Goal: Book appointment/travel/reservation

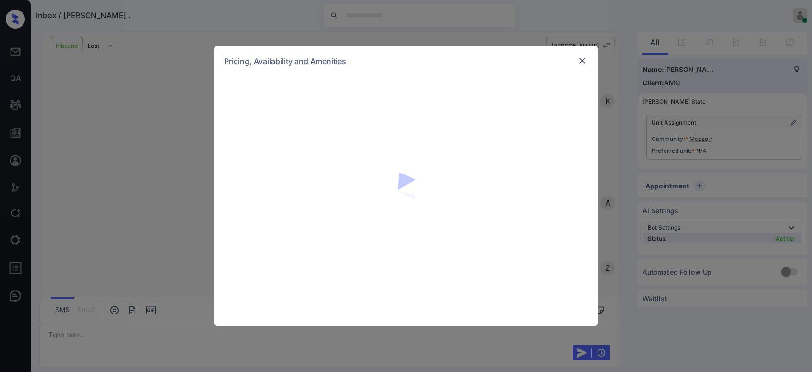
scroll to position [639, 0]
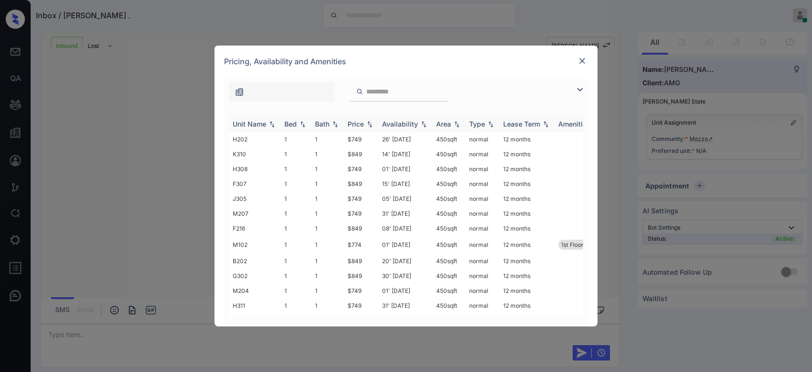
click at [371, 125] on img at bounding box center [370, 124] width 10 height 7
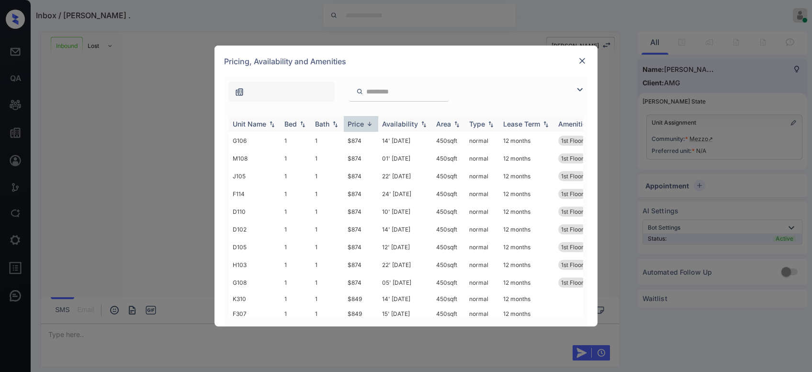
click at [371, 125] on img at bounding box center [370, 123] width 10 height 7
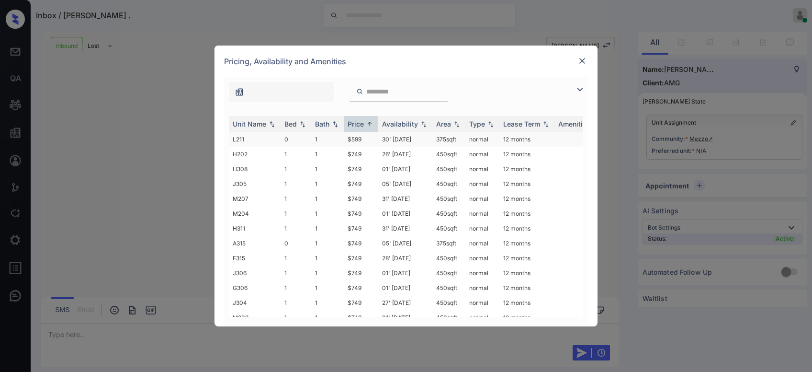
click at [364, 139] on td "$599" at bounding box center [361, 139] width 34 height 15
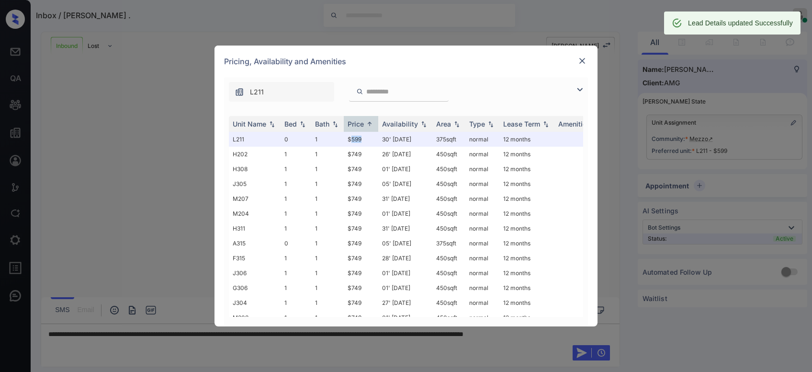
click at [582, 63] on img at bounding box center [583, 61] width 10 height 10
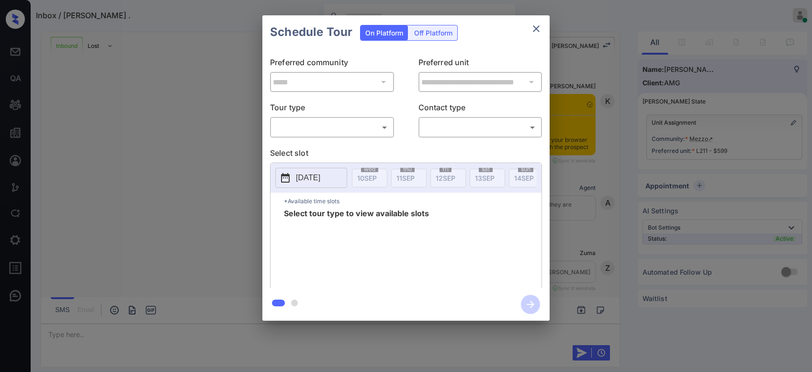
scroll to position [1114, 0]
click at [365, 129] on body "Inbox / [PERSON_NAME] . Bhava Lohit Online Set yourself offline Set yourself on…" at bounding box center [406, 186] width 812 height 372
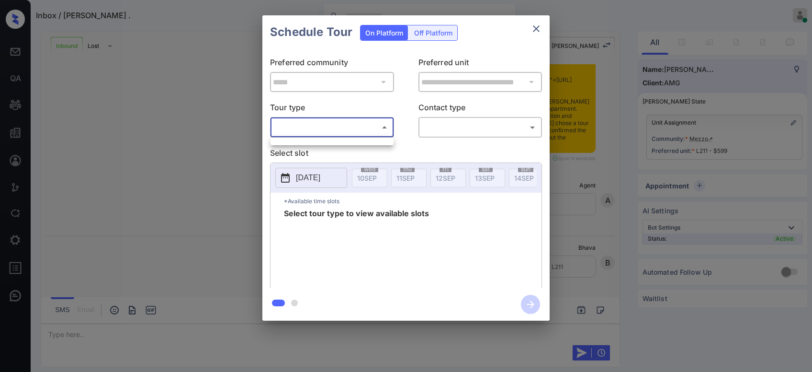
click at [365, 129] on div at bounding box center [406, 186] width 812 height 372
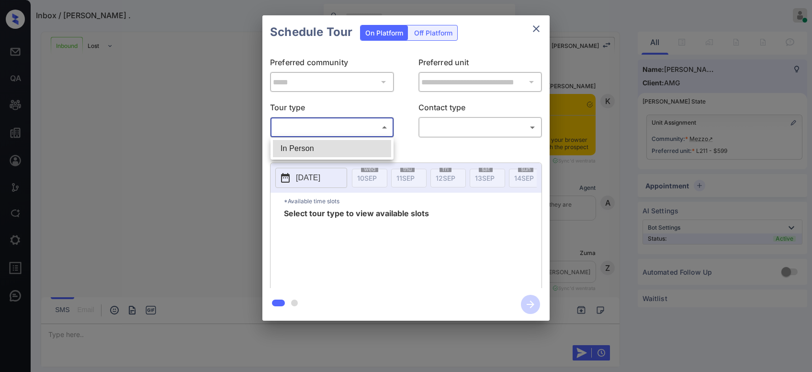
click at [346, 131] on body "Inbox / [PERSON_NAME] . Bhava Lohit Online Set yourself offline Set yourself on…" at bounding box center [406, 186] width 812 height 372
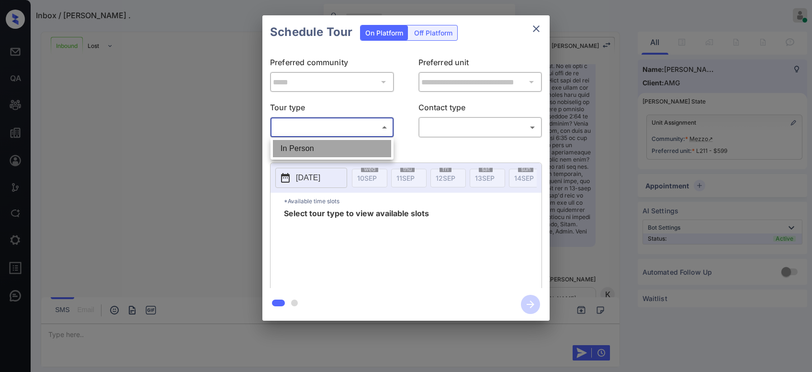
click at [320, 143] on li "In Person" at bounding box center [332, 148] width 118 height 17
type input "********"
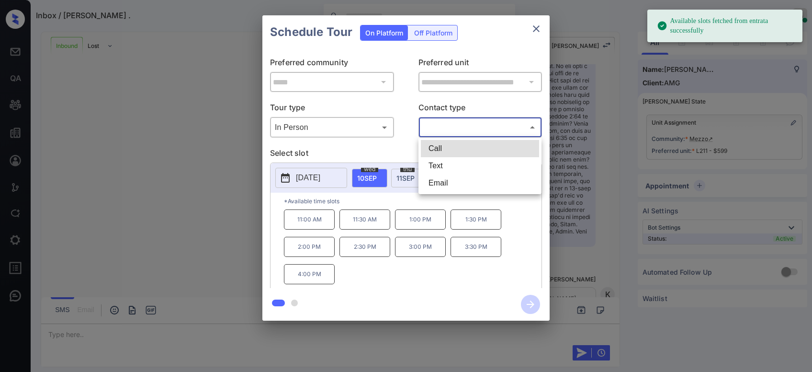
click at [456, 130] on body "Available slots fetched from entrata successfully Inbox / David . Bhava Lohit O…" at bounding box center [406, 186] width 812 height 372
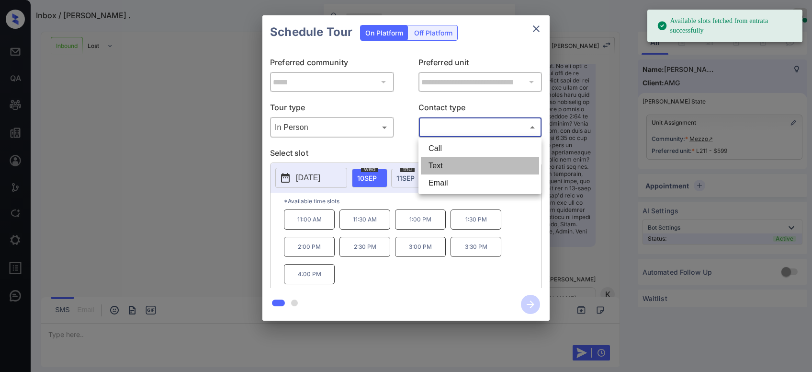
click at [449, 163] on li "Text" at bounding box center [480, 165] width 118 height 17
type input "****"
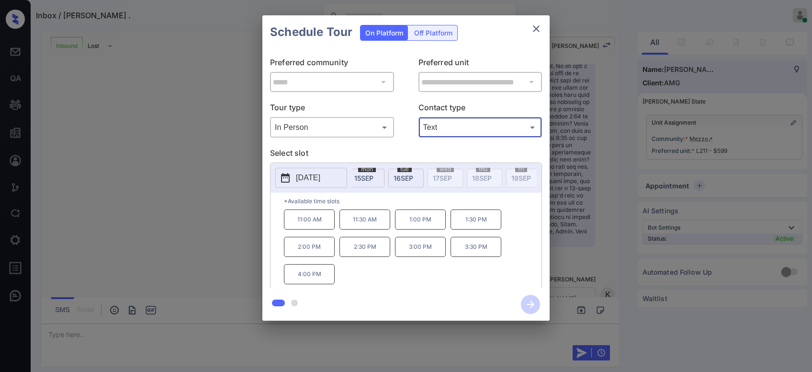
scroll to position [0, 200]
click at [407, 179] on span "16 SEP" at bounding box center [403, 178] width 20 height 8
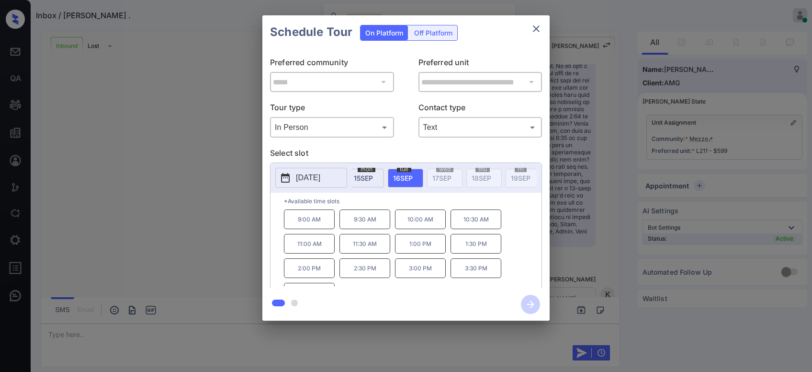
click at [310, 220] on p "9:00 AM" at bounding box center [309, 219] width 51 height 20
click at [530, 304] on icon "button" at bounding box center [531, 304] width 8 height 8
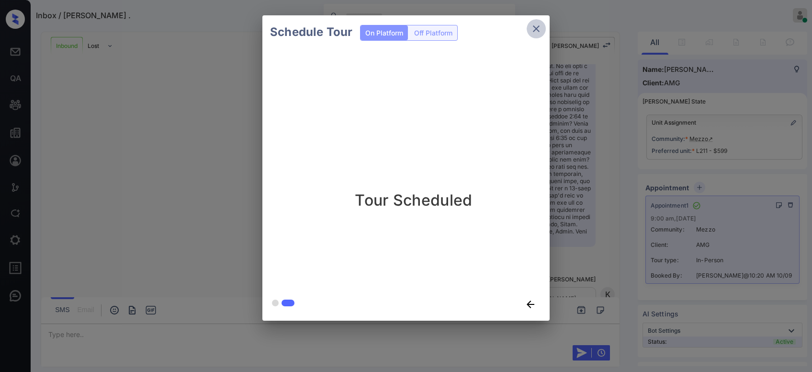
click at [537, 30] on icon "close" at bounding box center [536, 28] width 7 height 7
